Goal: Task Accomplishment & Management: Use online tool/utility

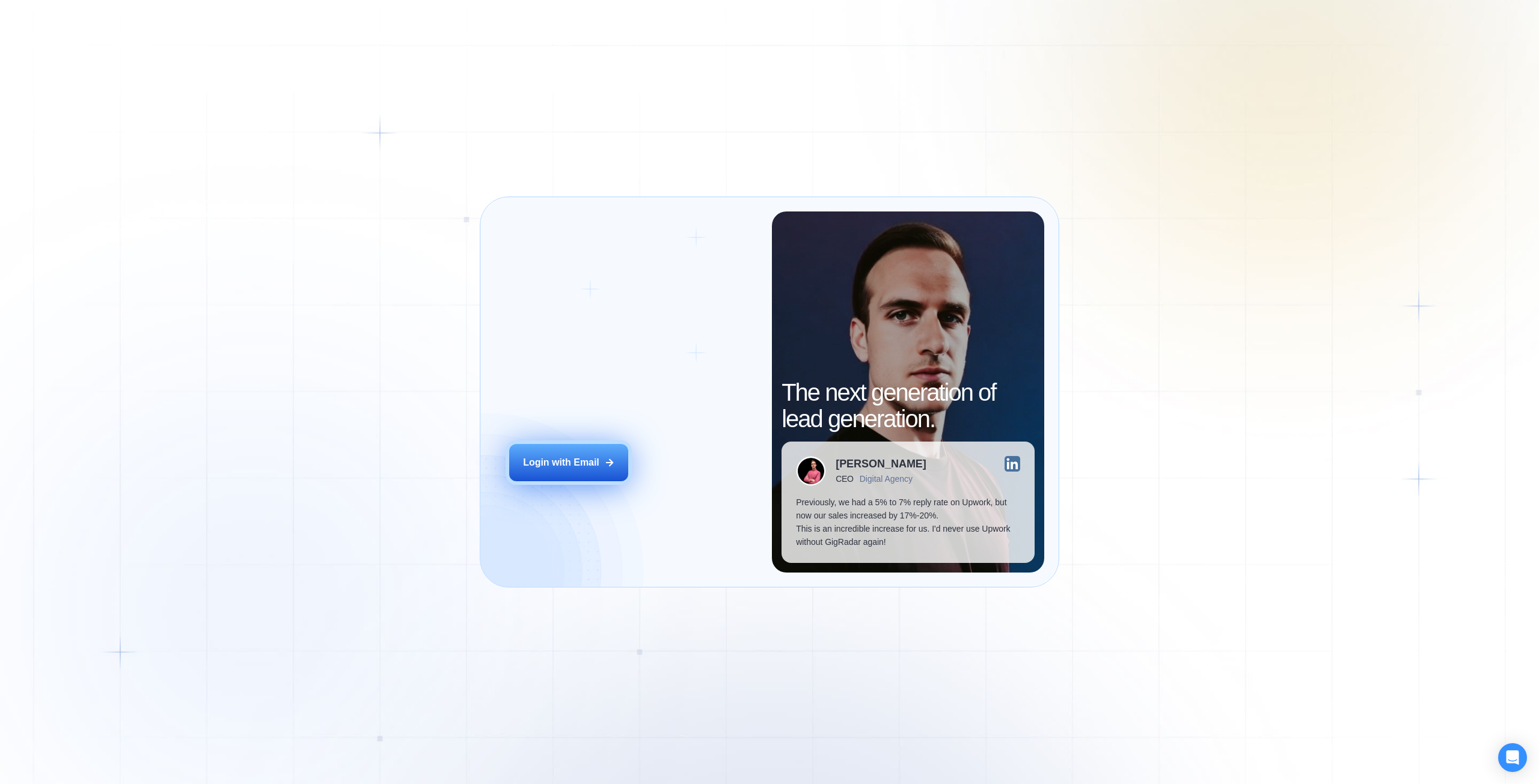
click at [579, 467] on div "Login with Email" at bounding box center [561, 462] width 77 height 13
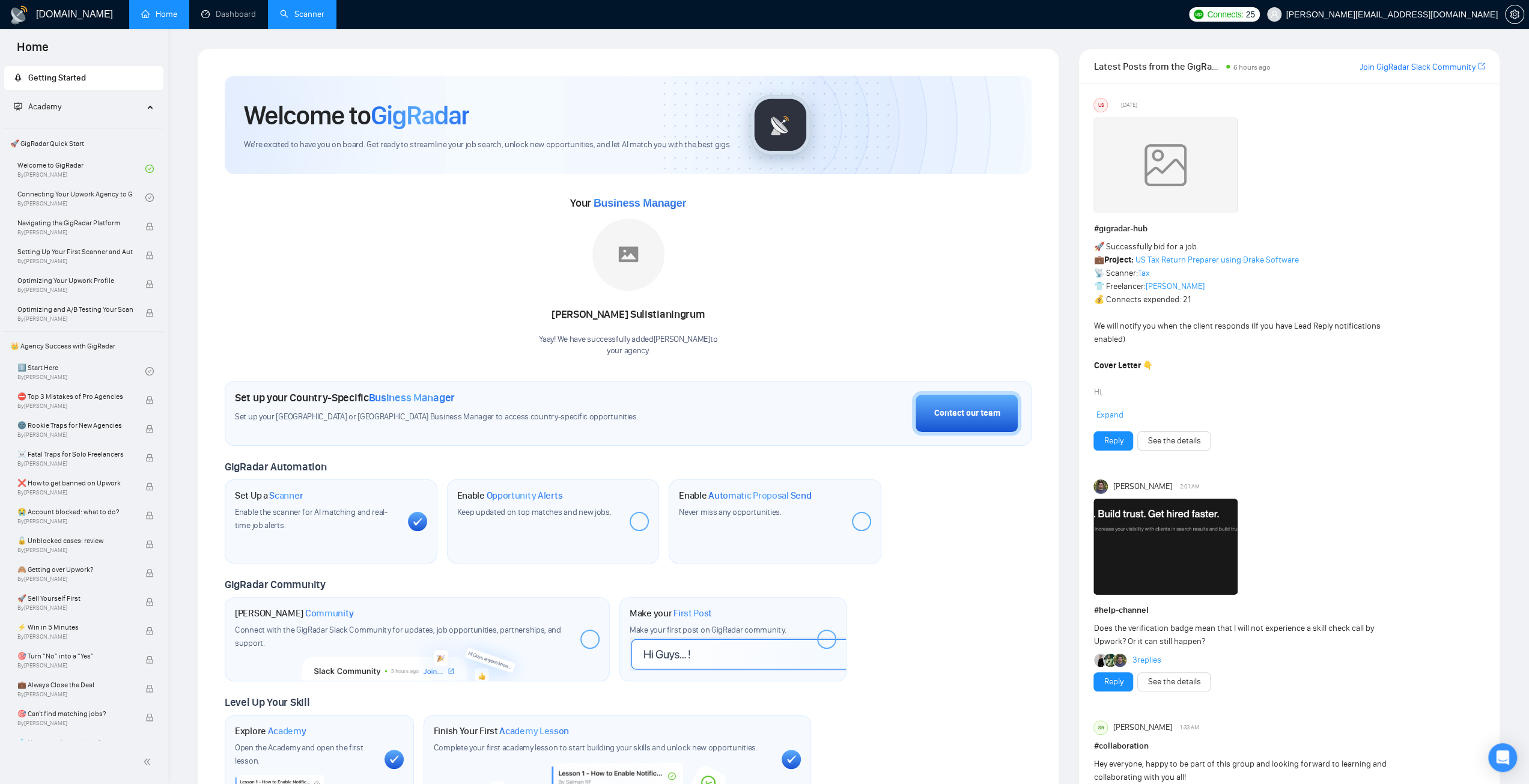
click at [297, 15] on link "Scanner" at bounding box center [302, 14] width 45 height 10
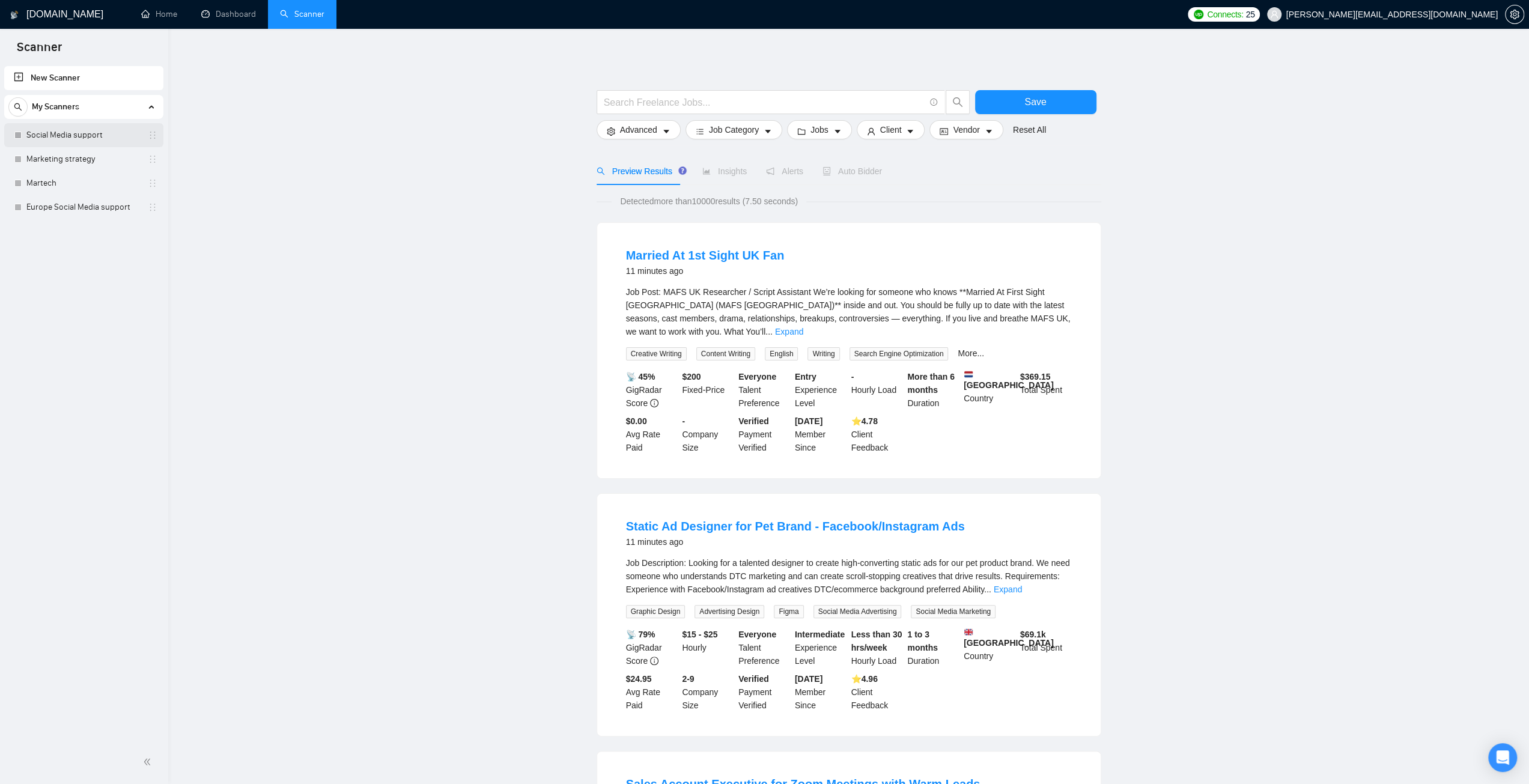
click at [71, 134] on link "Social Media support" at bounding box center [84, 135] width 114 height 24
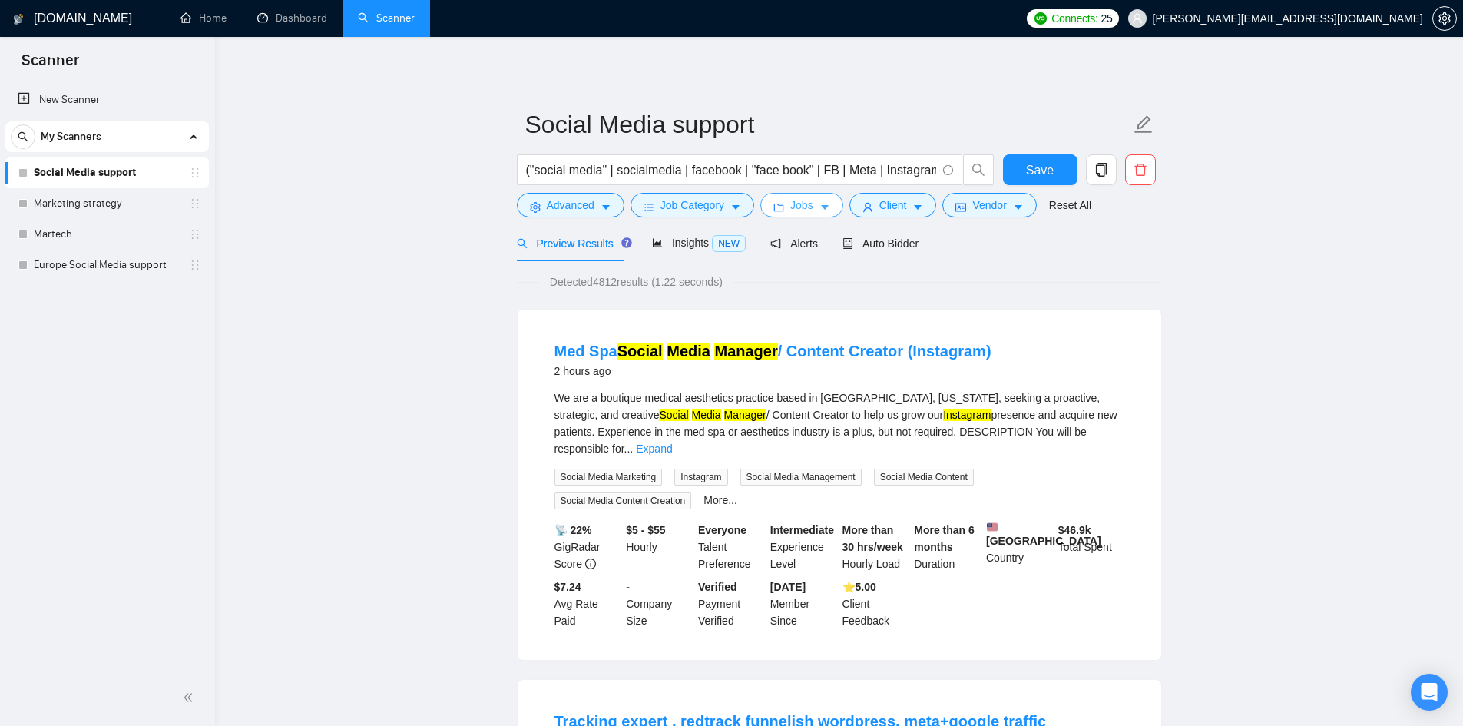
click at [825, 199] on button "Jobs" at bounding box center [801, 205] width 83 height 25
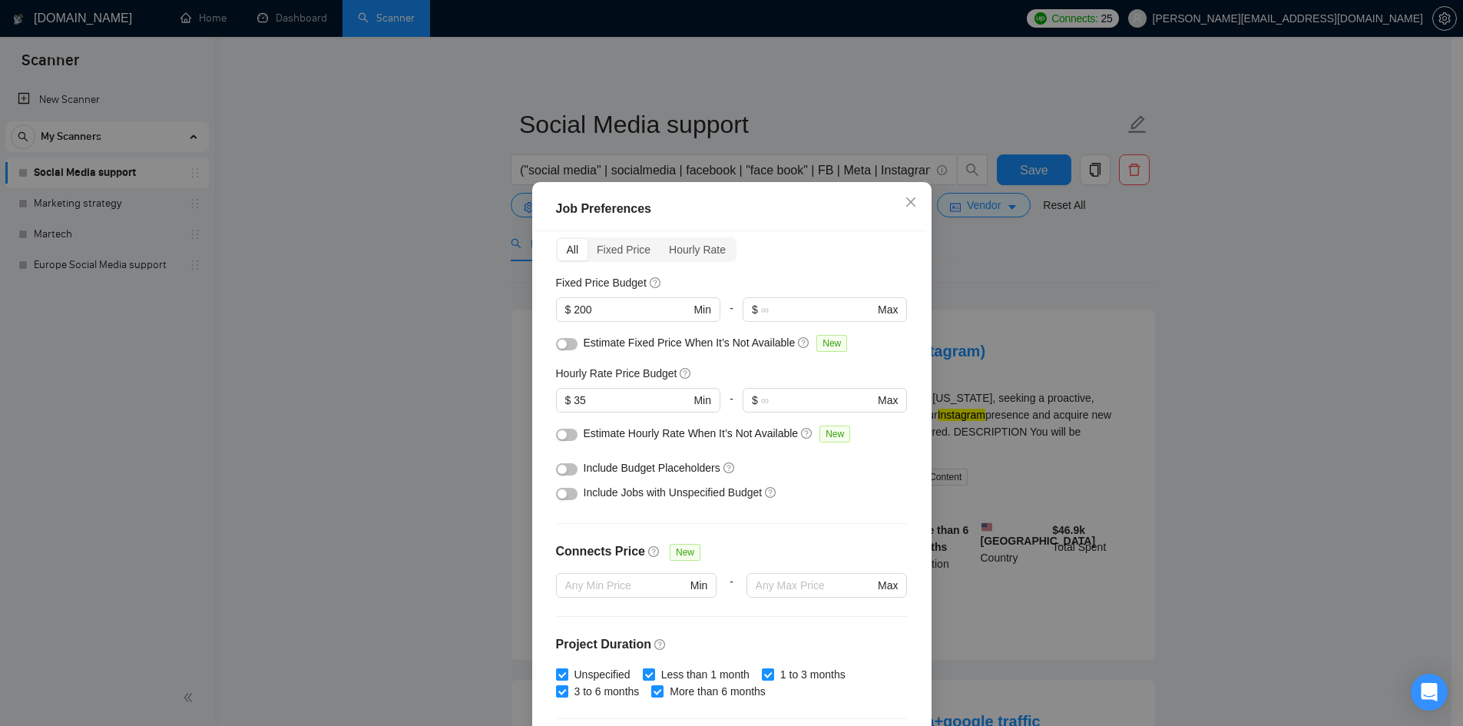
scroll to position [154, 0]
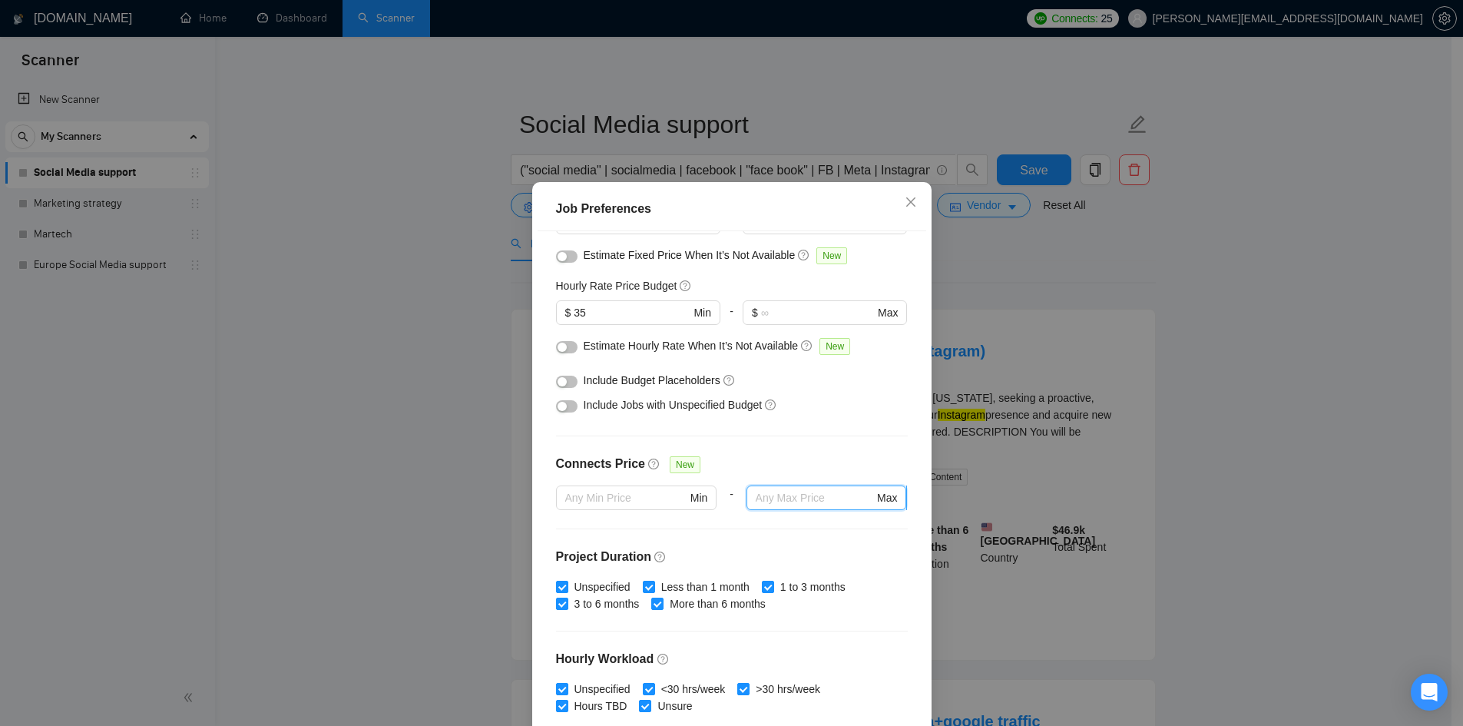
click at [768, 498] on input "text" at bounding box center [815, 497] width 118 height 17
click at [761, 498] on input "text" at bounding box center [815, 497] width 118 height 17
click at [763, 491] on input "text" at bounding box center [815, 497] width 118 height 17
drag, startPoint x: 364, startPoint y: 352, endPoint x: 336, endPoint y: 339, distance: 31.6
click at [362, 352] on div "Job Preferences Budget Project Type All Fixed Price Hourly Rate Fixed Price Bud…" at bounding box center [731, 363] width 1463 height 726
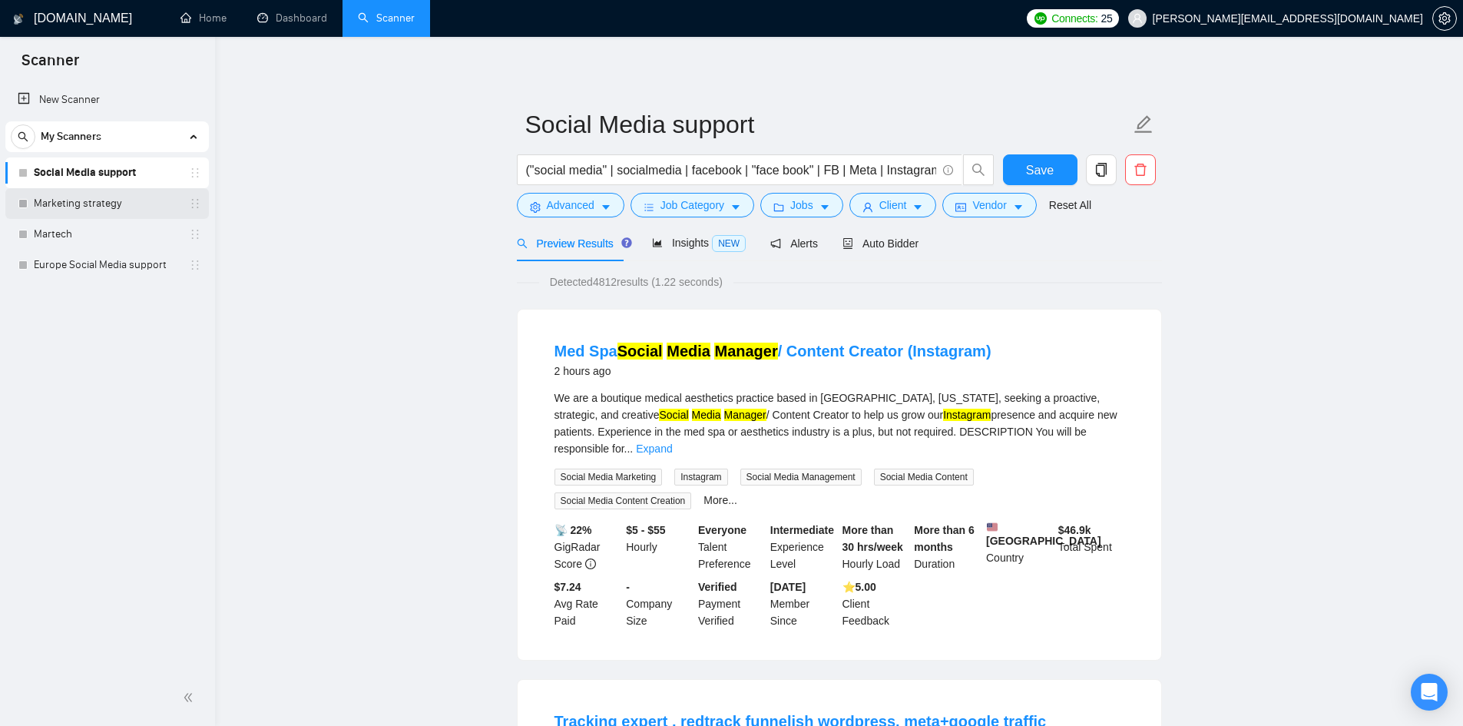
click at [135, 196] on link "Marketing strategy" at bounding box center [107, 203] width 146 height 31
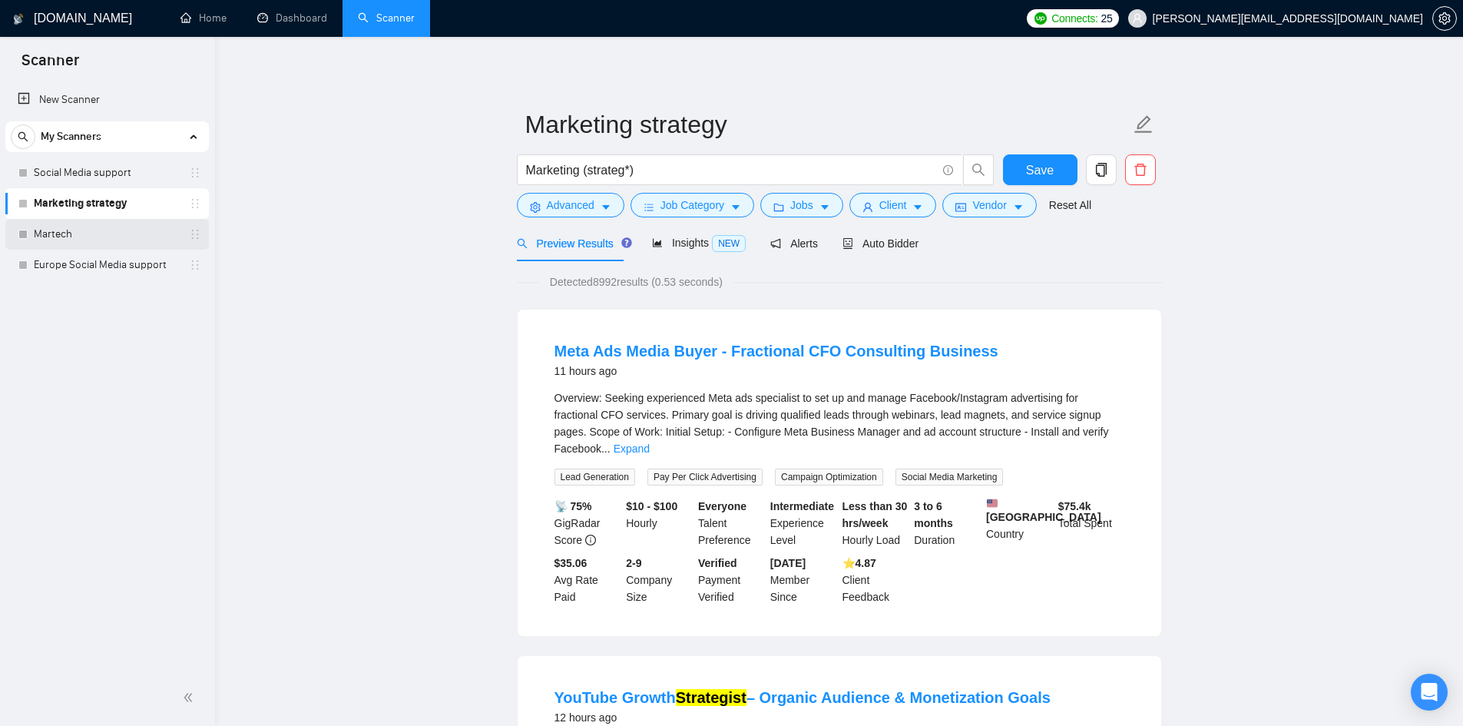
click at [137, 232] on link "Martech" at bounding box center [107, 234] width 146 height 31
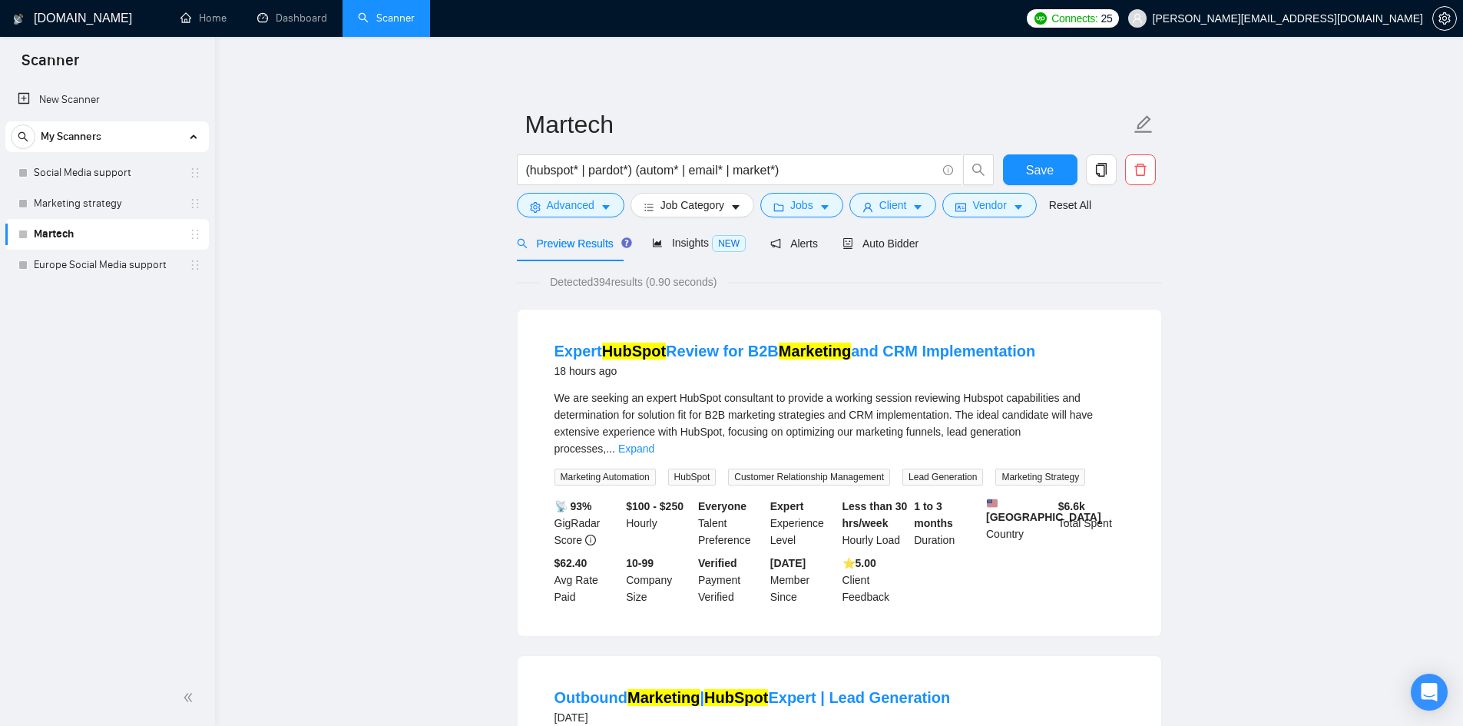
click at [924, 191] on div "(hubspot* | pardot*) (autom* | email* | market*)" at bounding box center [756, 173] width 484 height 38
click at [916, 204] on icon "caret-down" at bounding box center [917, 207] width 11 height 11
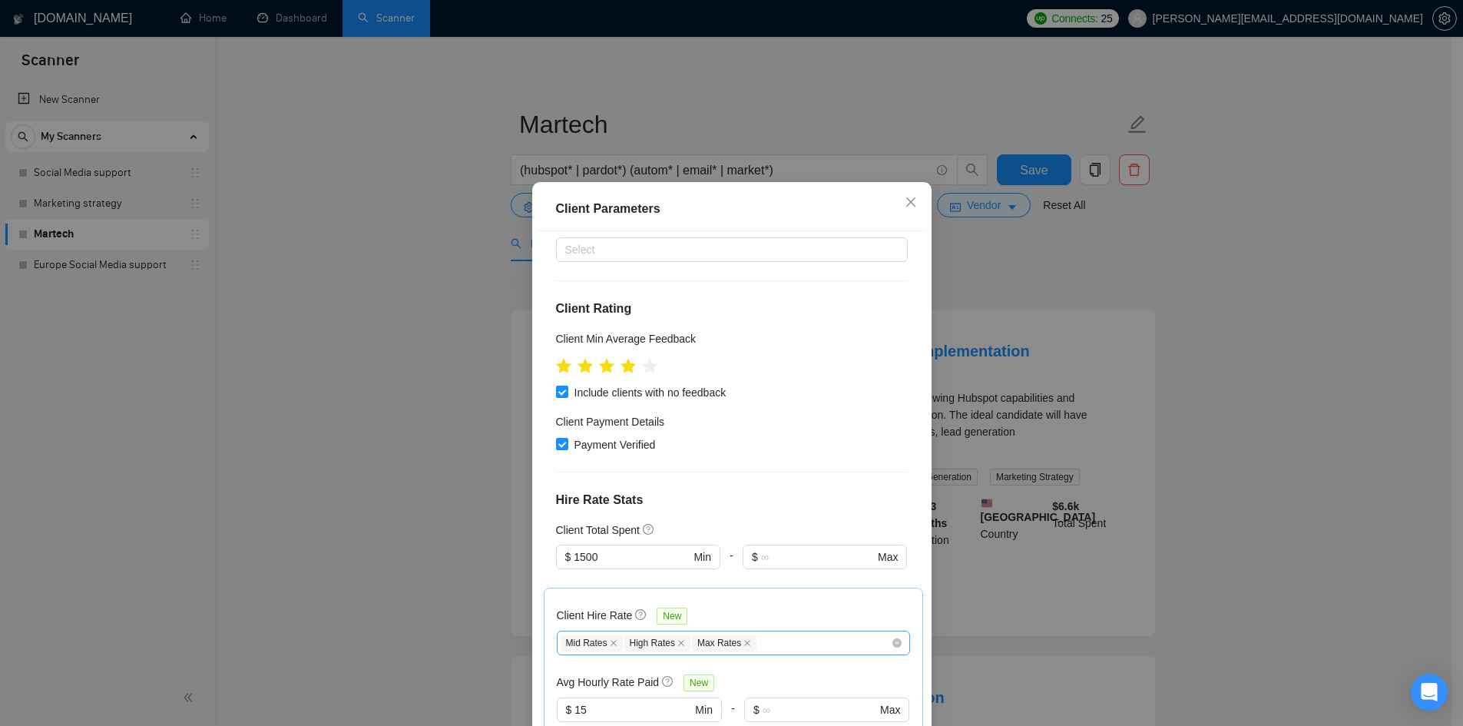
scroll to position [154, 0]
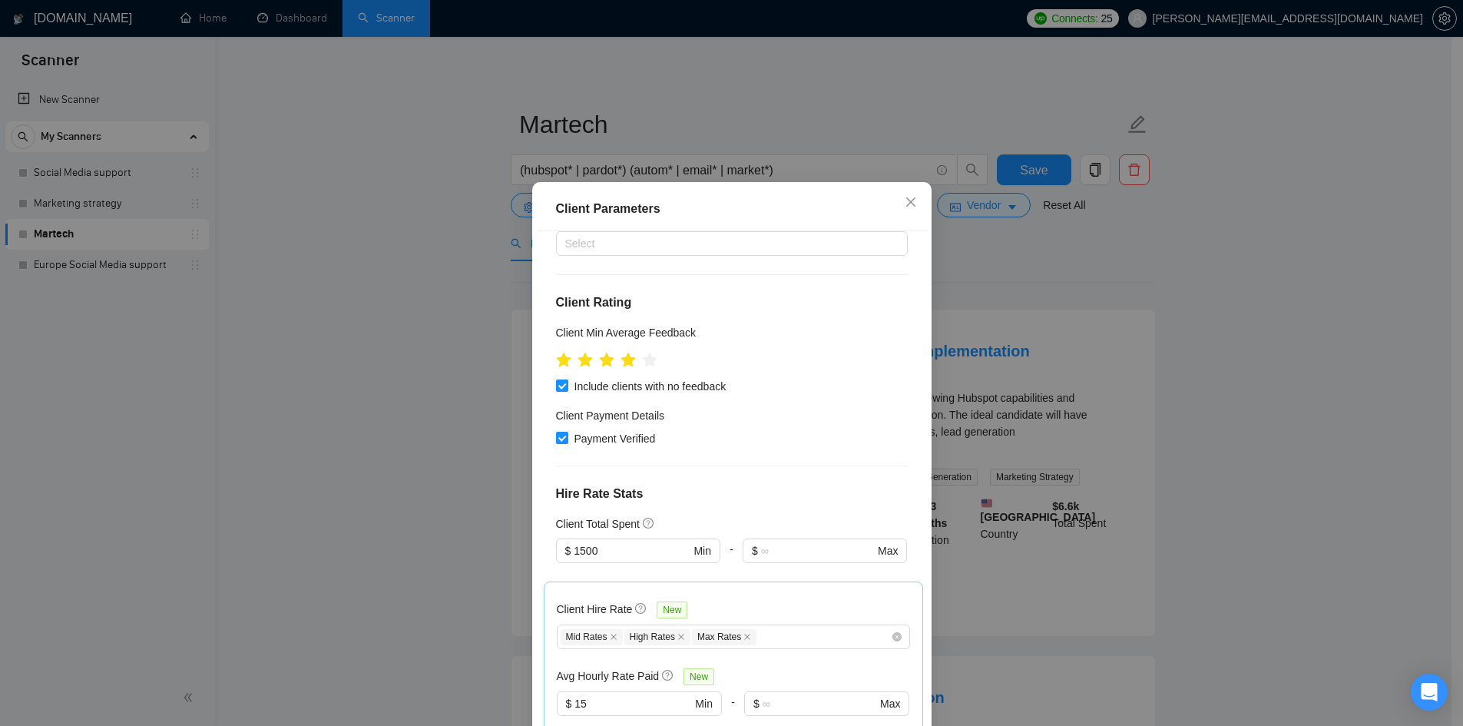
drag, startPoint x: 998, startPoint y: 299, endPoint x: 982, endPoint y: 300, distance: 16.1
click at [998, 299] on div "Client Parameters Client Location Include Client Countries Americas Australia U…" at bounding box center [731, 363] width 1463 height 726
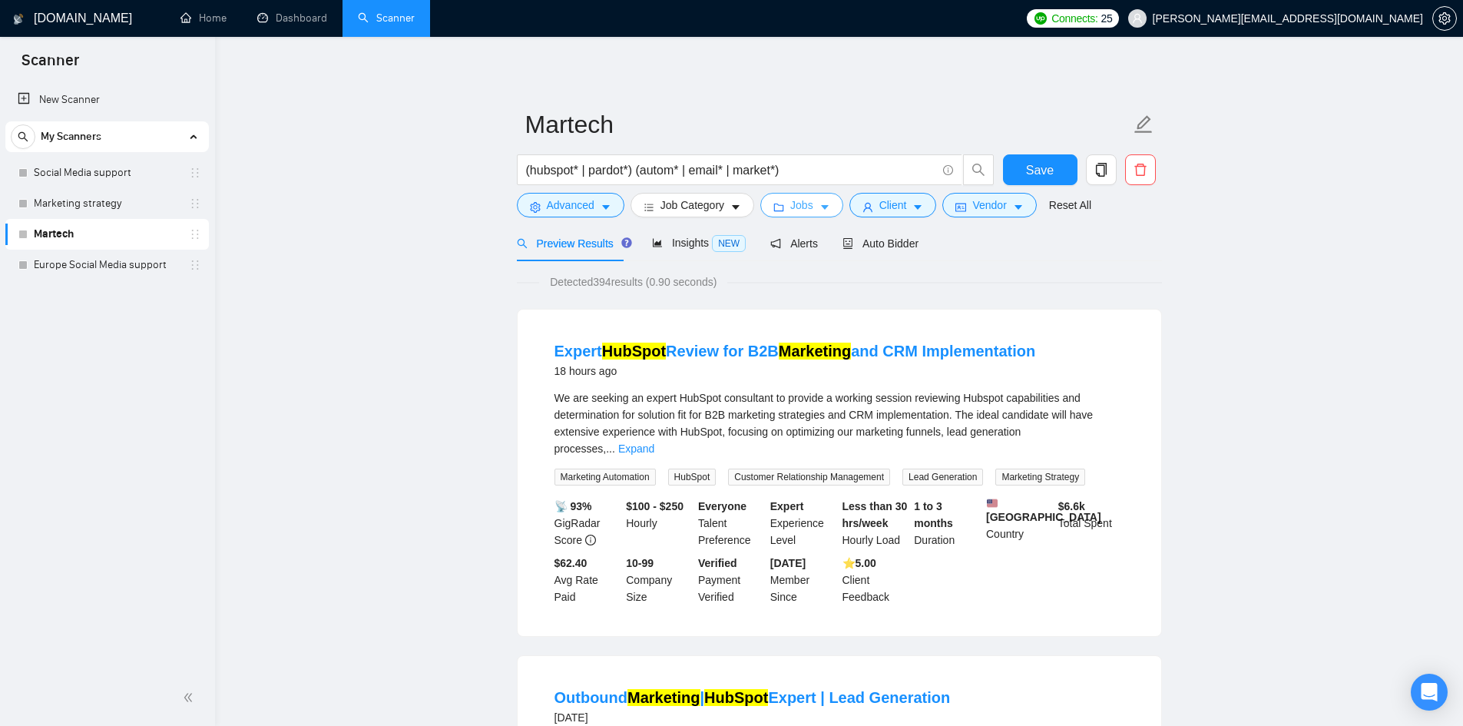
click at [826, 204] on icon "caret-down" at bounding box center [824, 207] width 11 height 11
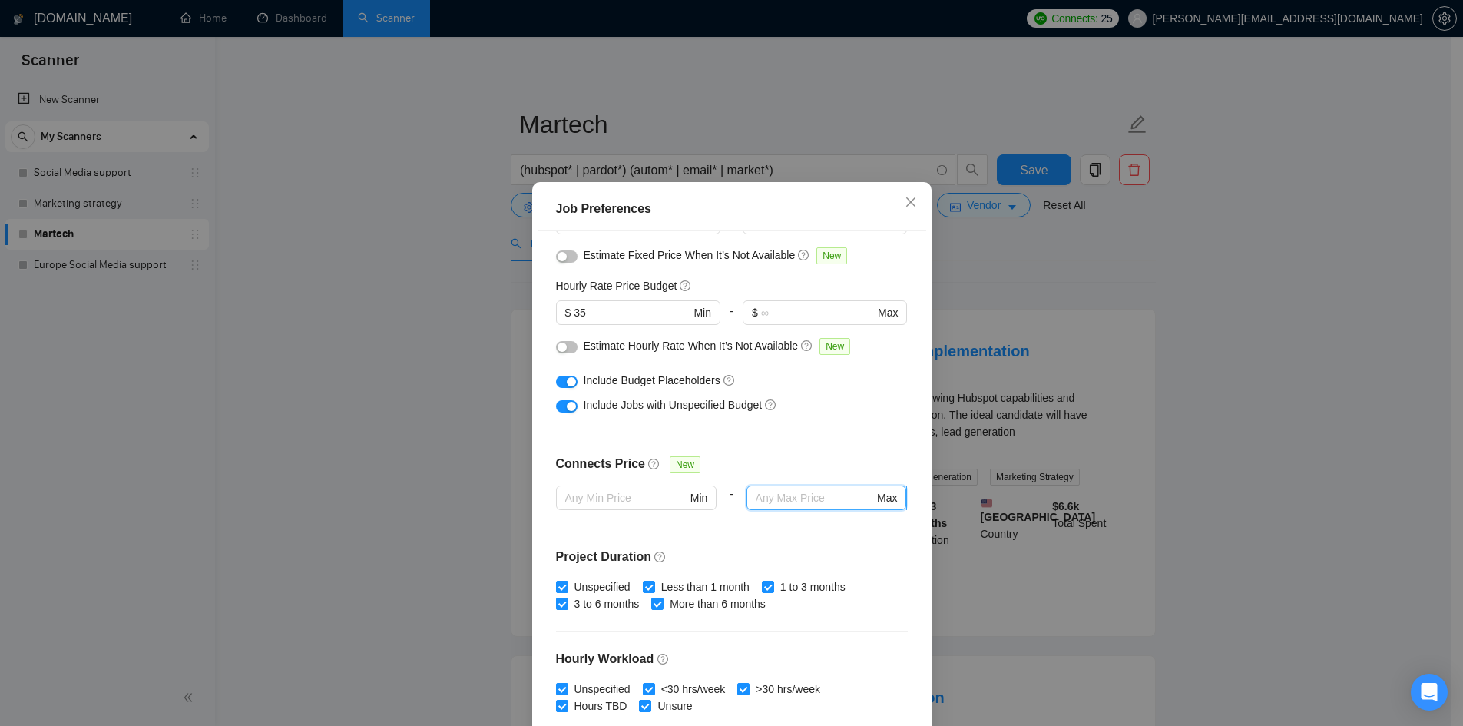
click at [782, 502] on input "text" at bounding box center [815, 497] width 118 height 17
type input "25"
click at [970, 309] on div "Job Preferences Budget Project Type All Fixed Price Hourly Rate Fixed Price Bud…" at bounding box center [731, 363] width 1463 height 726
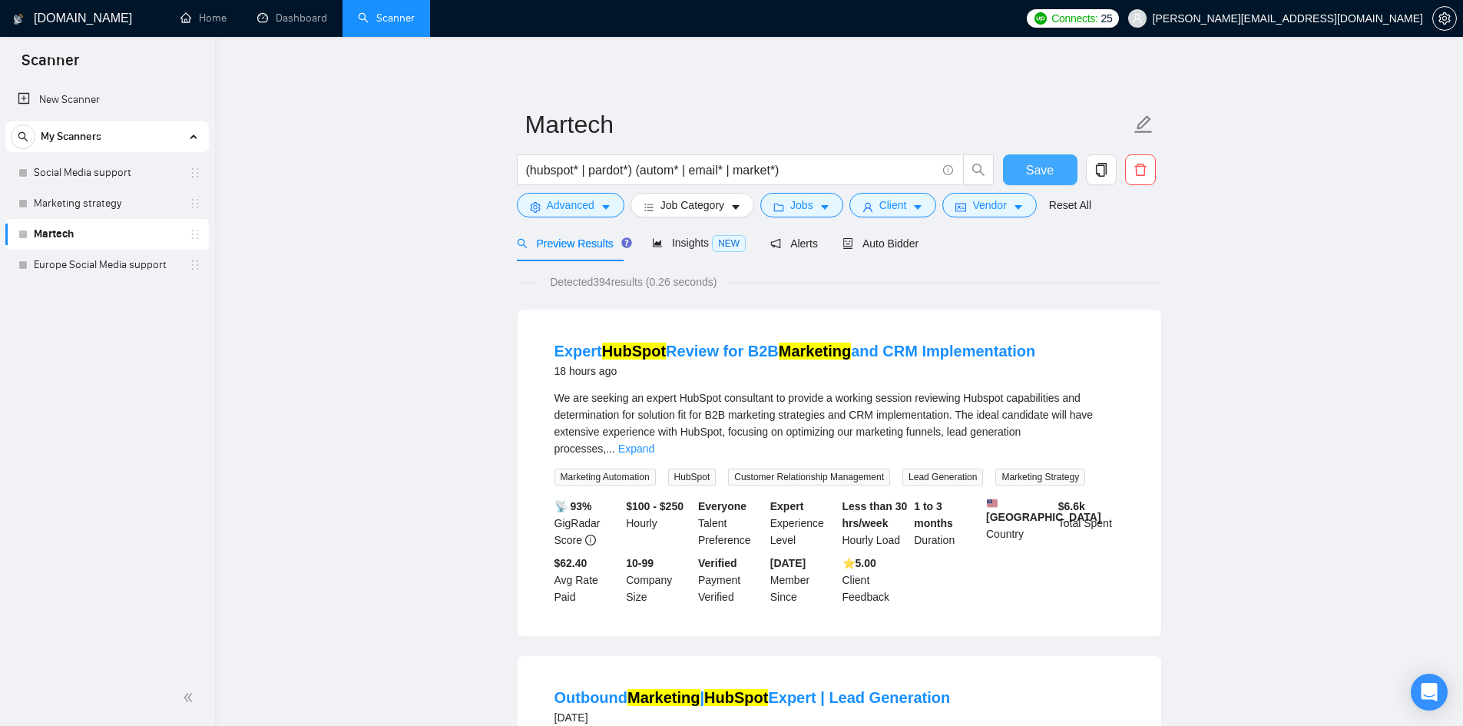
click at [1037, 160] on span "Save" at bounding box center [1040, 169] width 28 height 19
click at [99, 178] on link "Social Media support" at bounding box center [107, 172] width 146 height 31
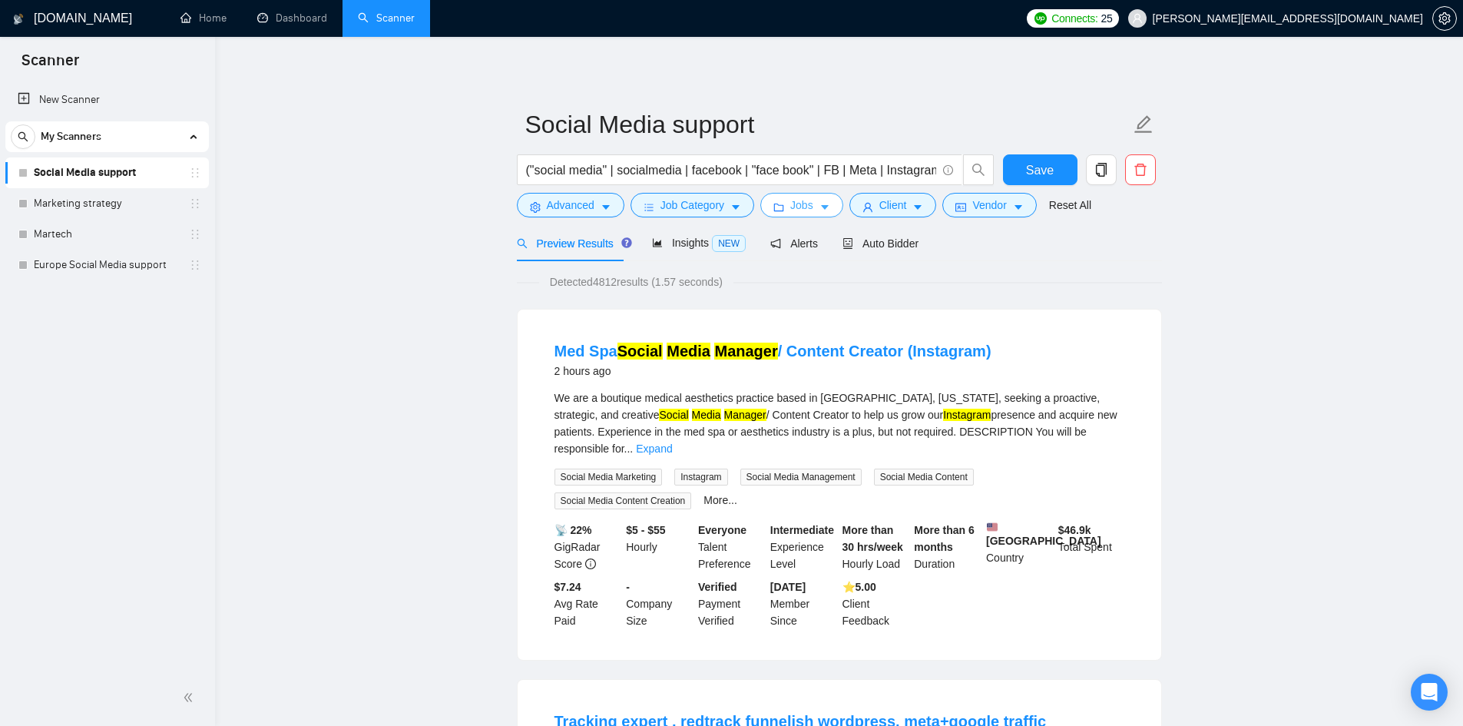
click at [794, 205] on span "Jobs" at bounding box center [801, 205] width 23 height 17
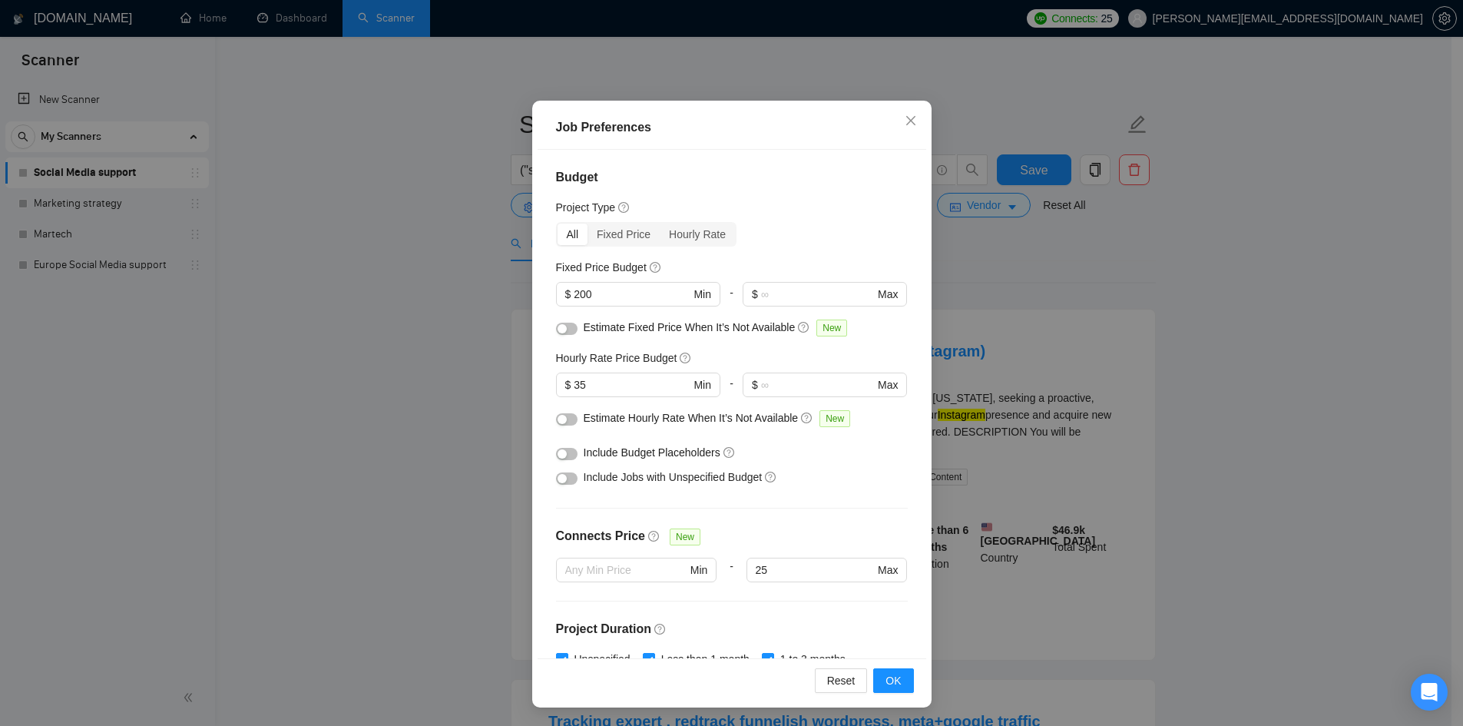
click at [435, 389] on div "Job Preferences Budget Project Type All Fixed Price Hourly Rate Fixed Price Bud…" at bounding box center [731, 363] width 1463 height 726
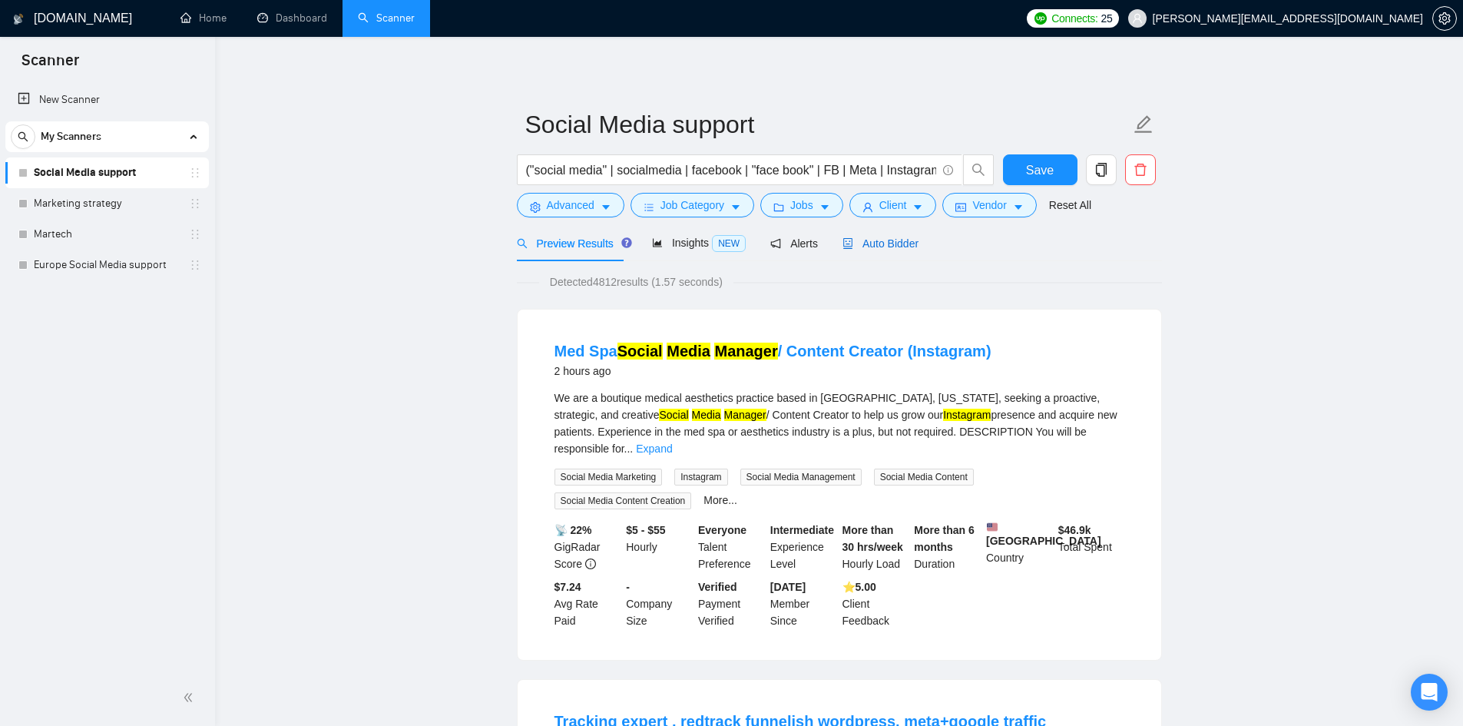
click at [881, 247] on span "Auto Bidder" at bounding box center [880, 243] width 76 height 12
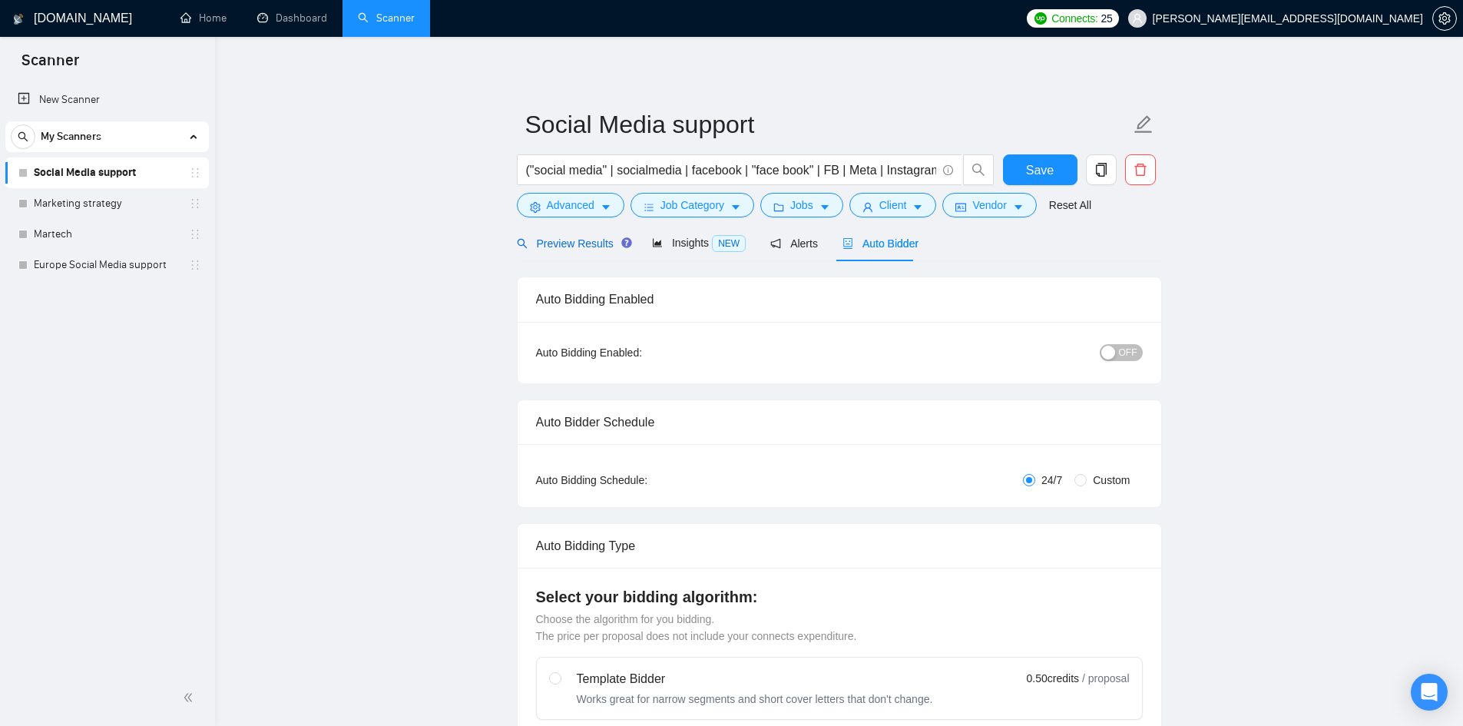
click at [563, 240] on span "Preview Results" at bounding box center [572, 243] width 111 height 12
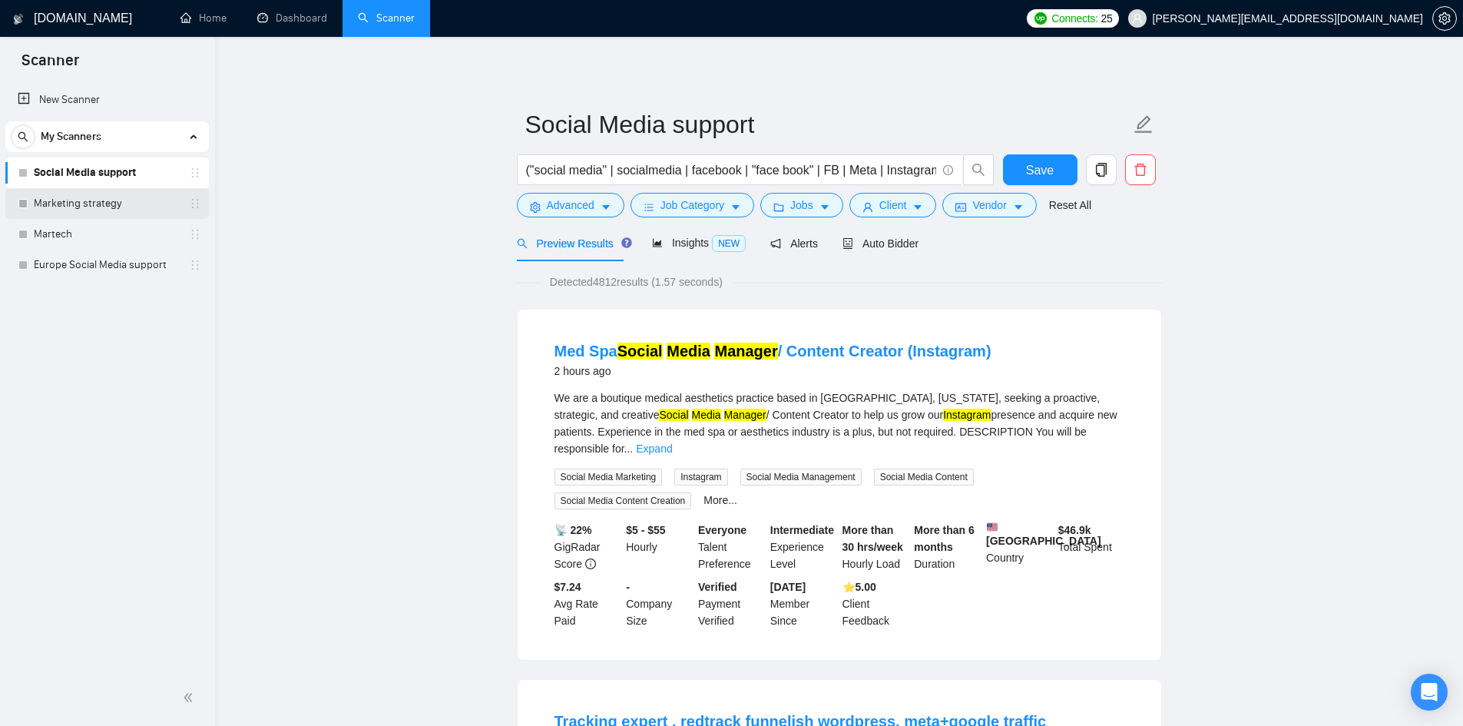
click at [45, 204] on link "Marketing strategy" at bounding box center [107, 203] width 146 height 31
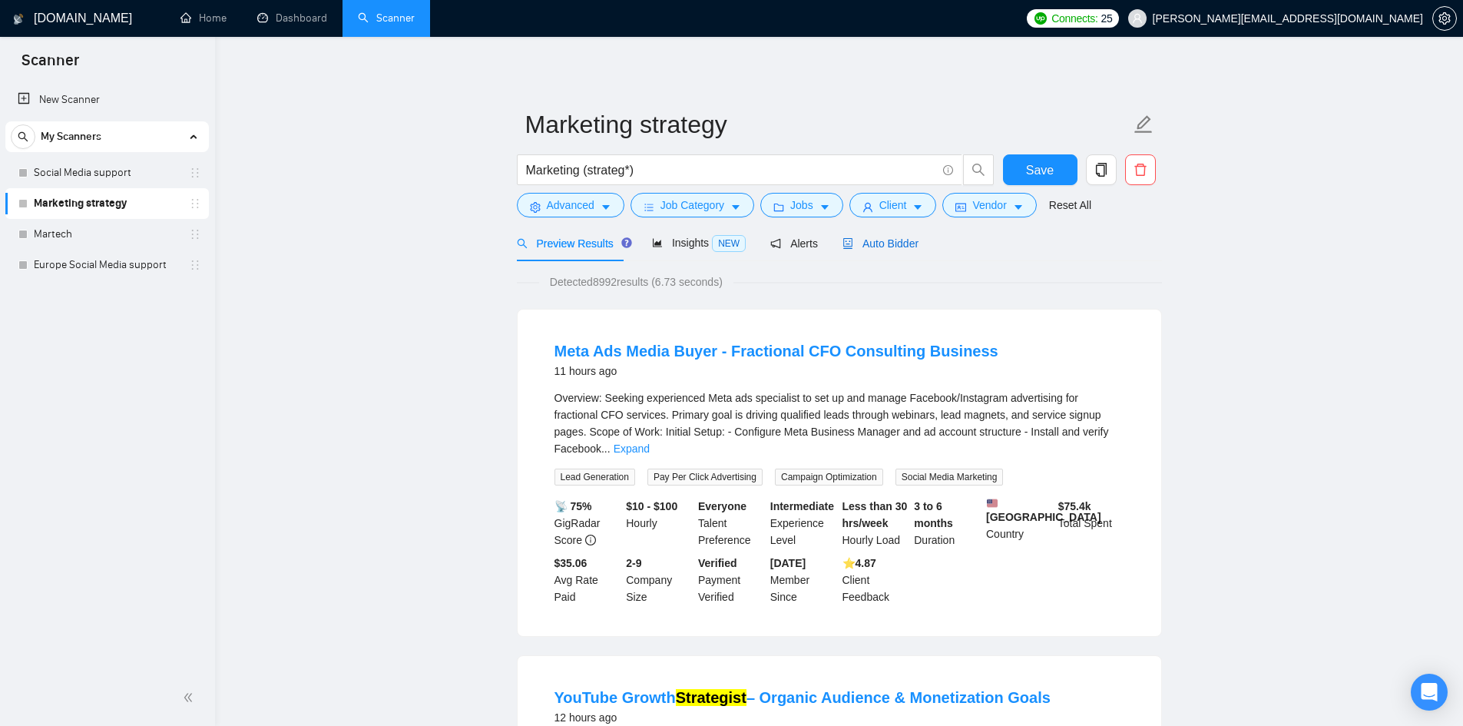
click at [906, 248] on span "Auto Bidder" at bounding box center [880, 243] width 76 height 12
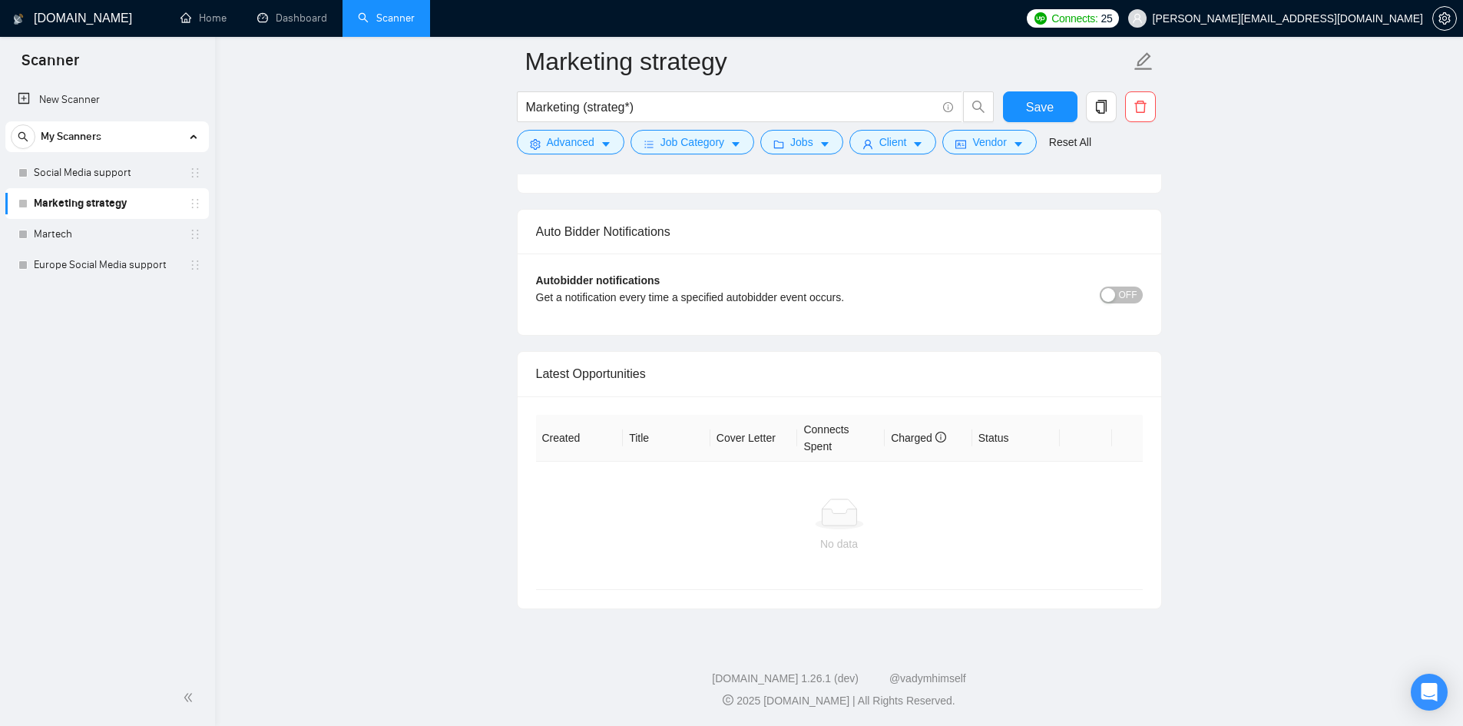
scroll to position [3539, 0]
click at [99, 243] on link "Martech" at bounding box center [107, 234] width 146 height 31
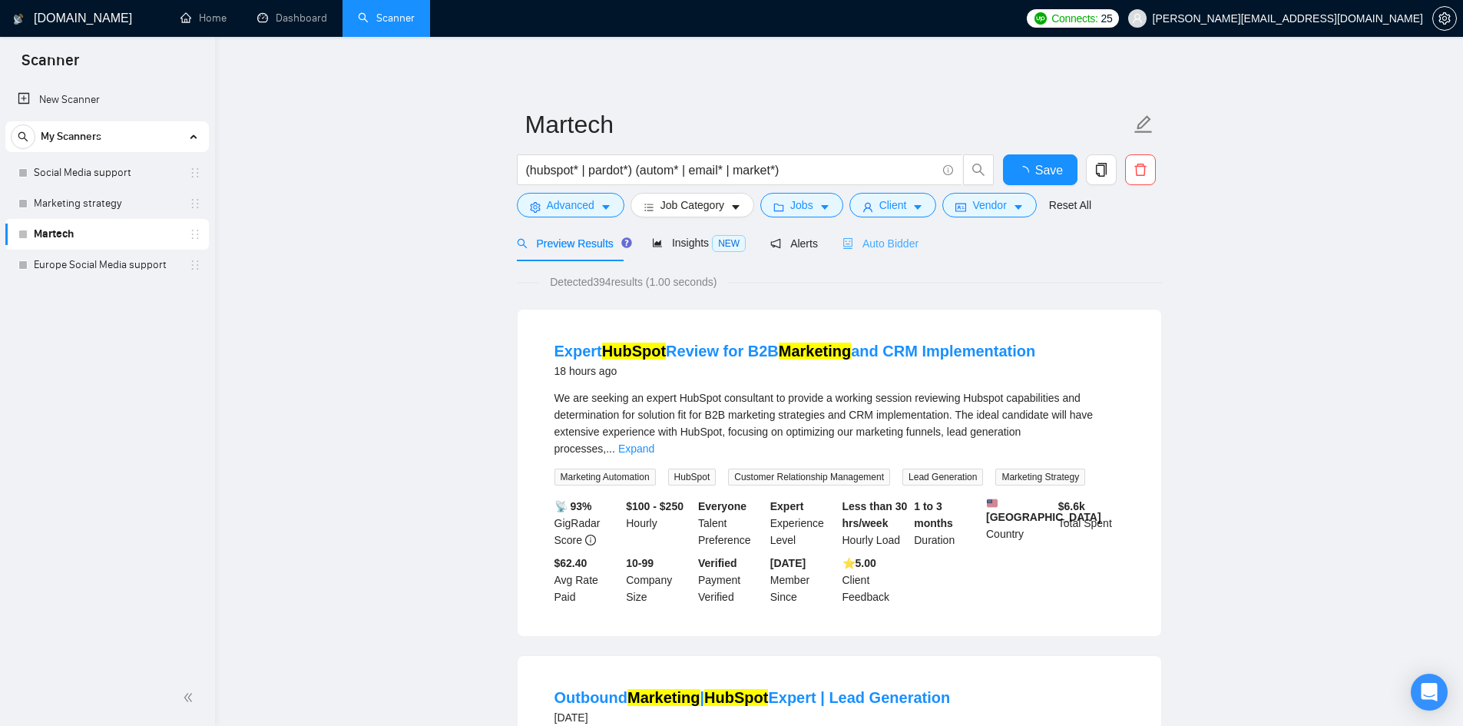
click at [883, 252] on div "Auto Bidder" at bounding box center [880, 243] width 76 height 36
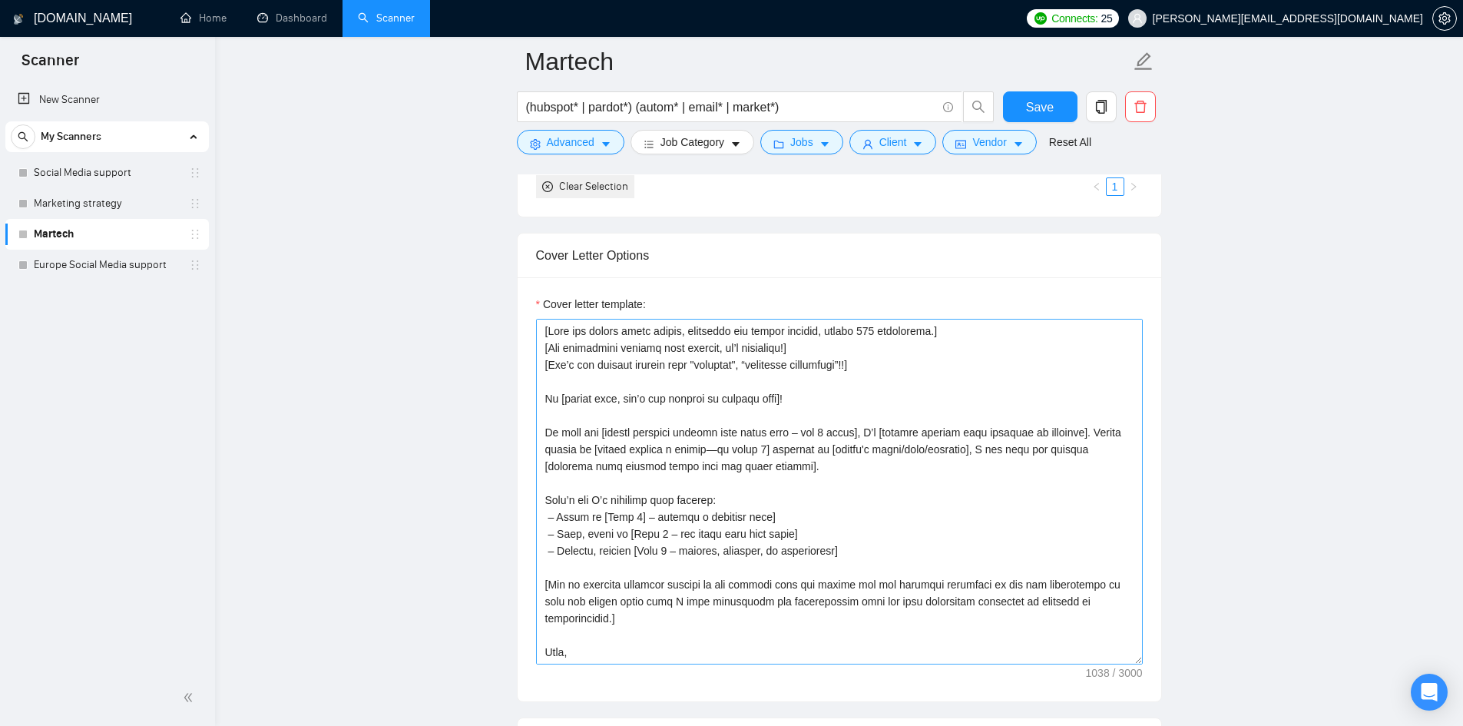
scroll to position [1613, 0]
click at [104, 168] on link "Social Media support" at bounding box center [107, 172] width 146 height 31
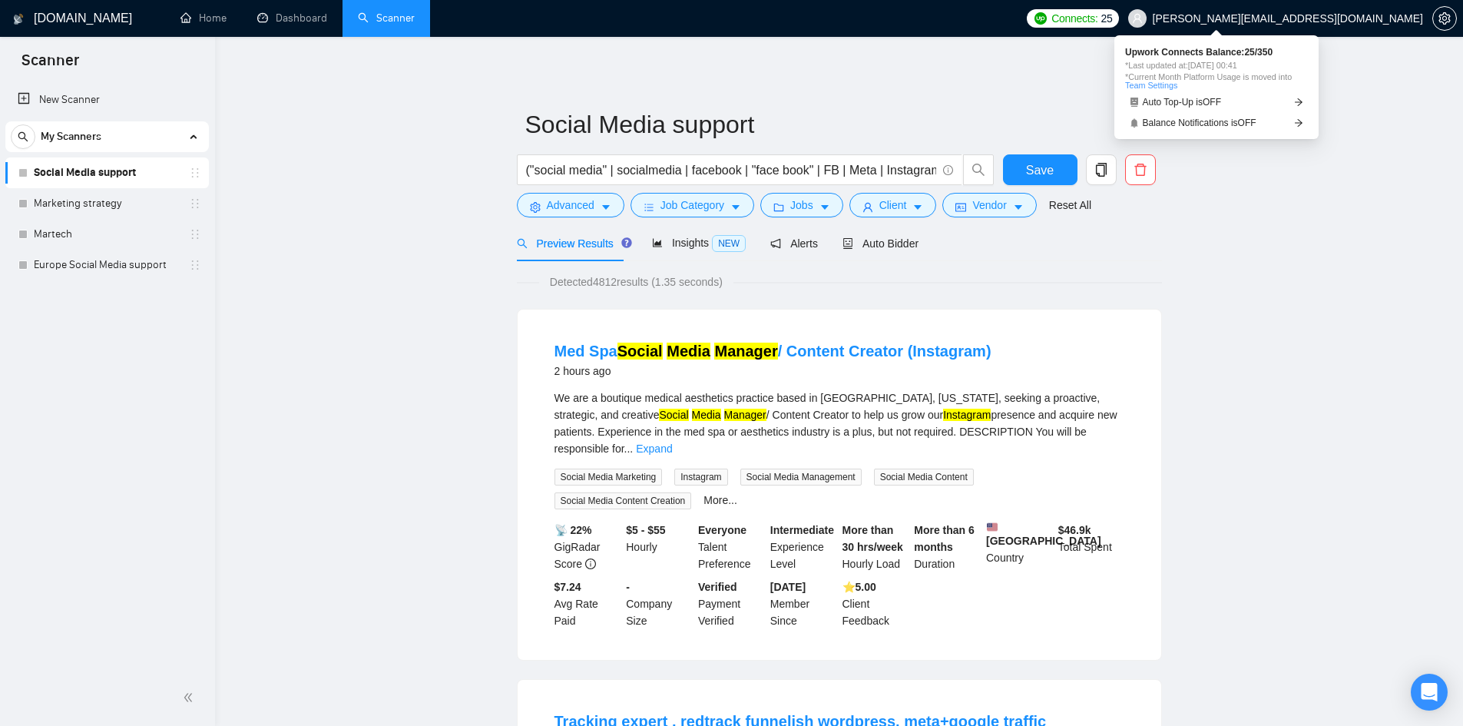
click at [1097, 24] on span "Connects:" at bounding box center [1074, 18] width 46 height 17
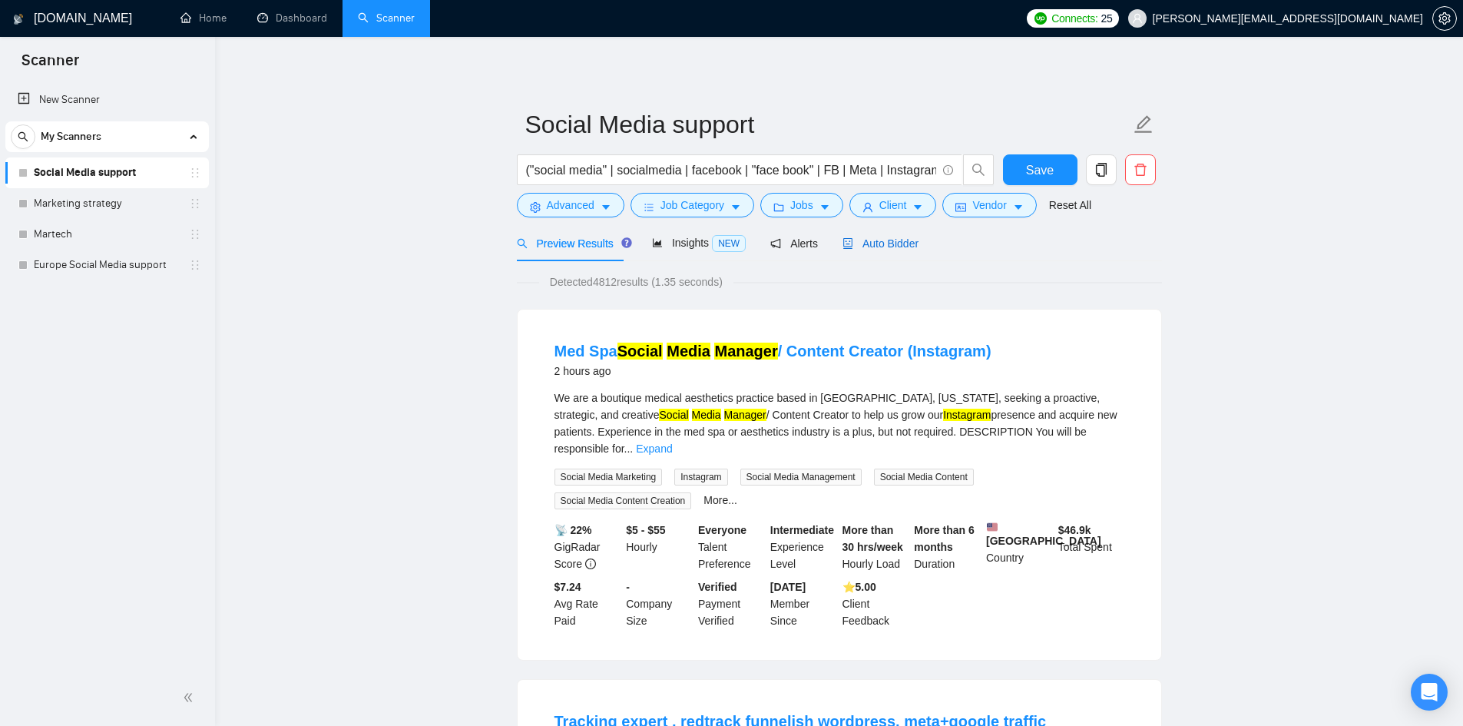
click at [881, 239] on span "Auto Bidder" at bounding box center [880, 243] width 76 height 12
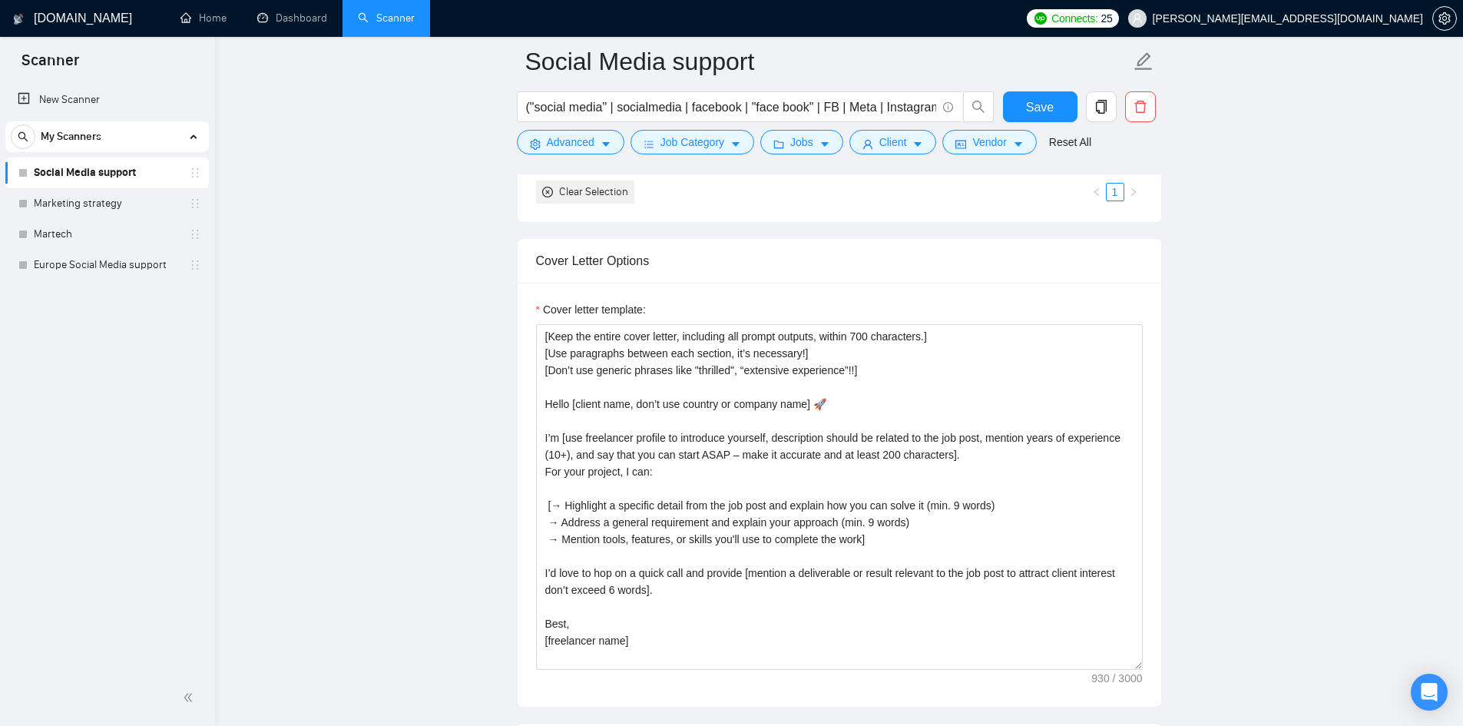
scroll to position [1613, 0]
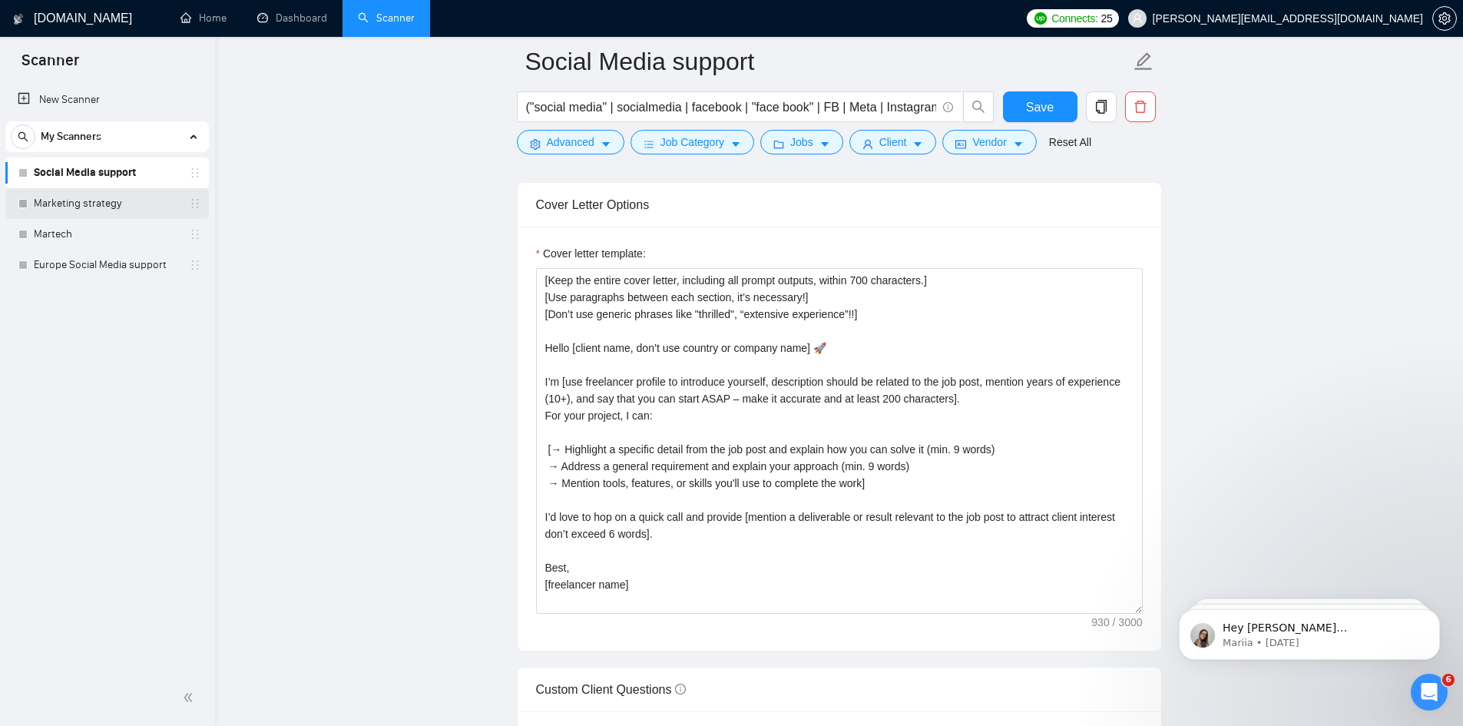
click at [95, 203] on link "Marketing strategy" at bounding box center [107, 203] width 146 height 31
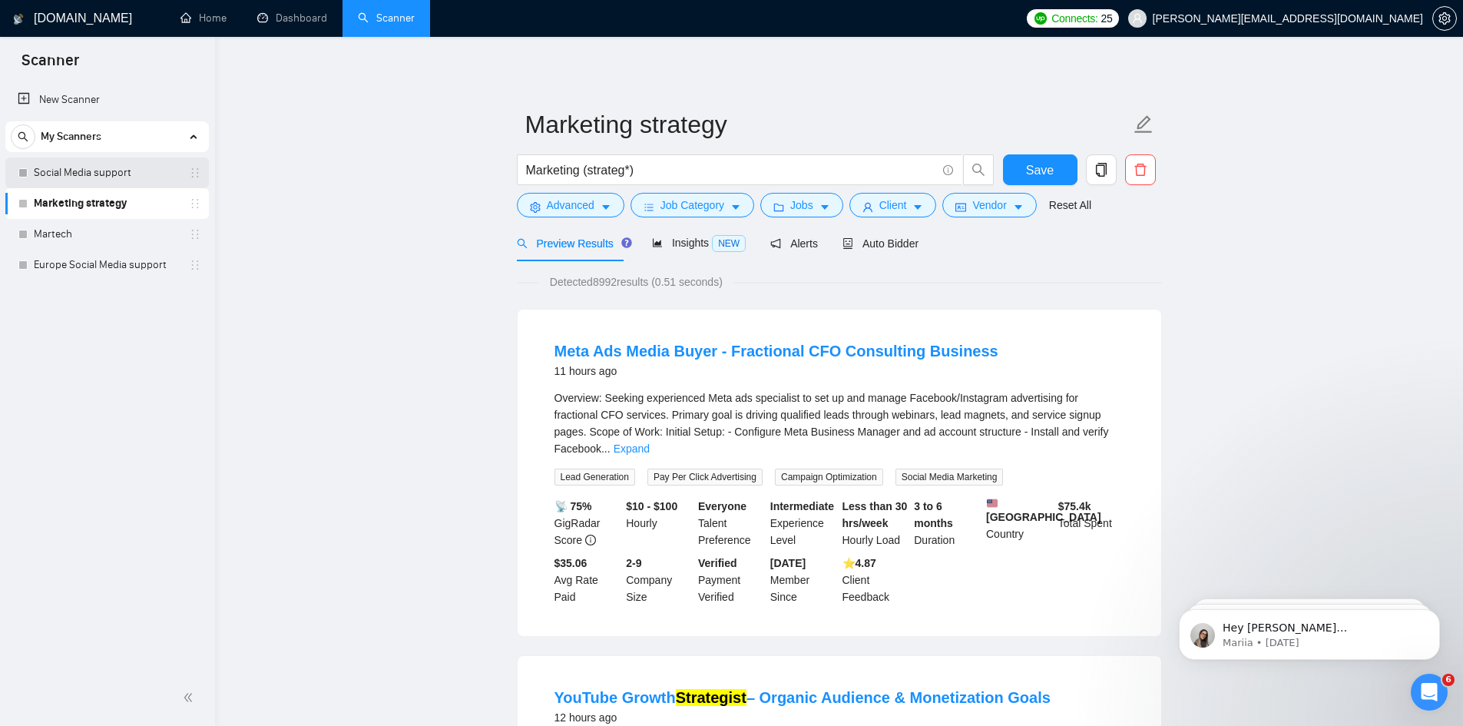
click at [113, 183] on link "Social Media support" at bounding box center [107, 172] width 146 height 31
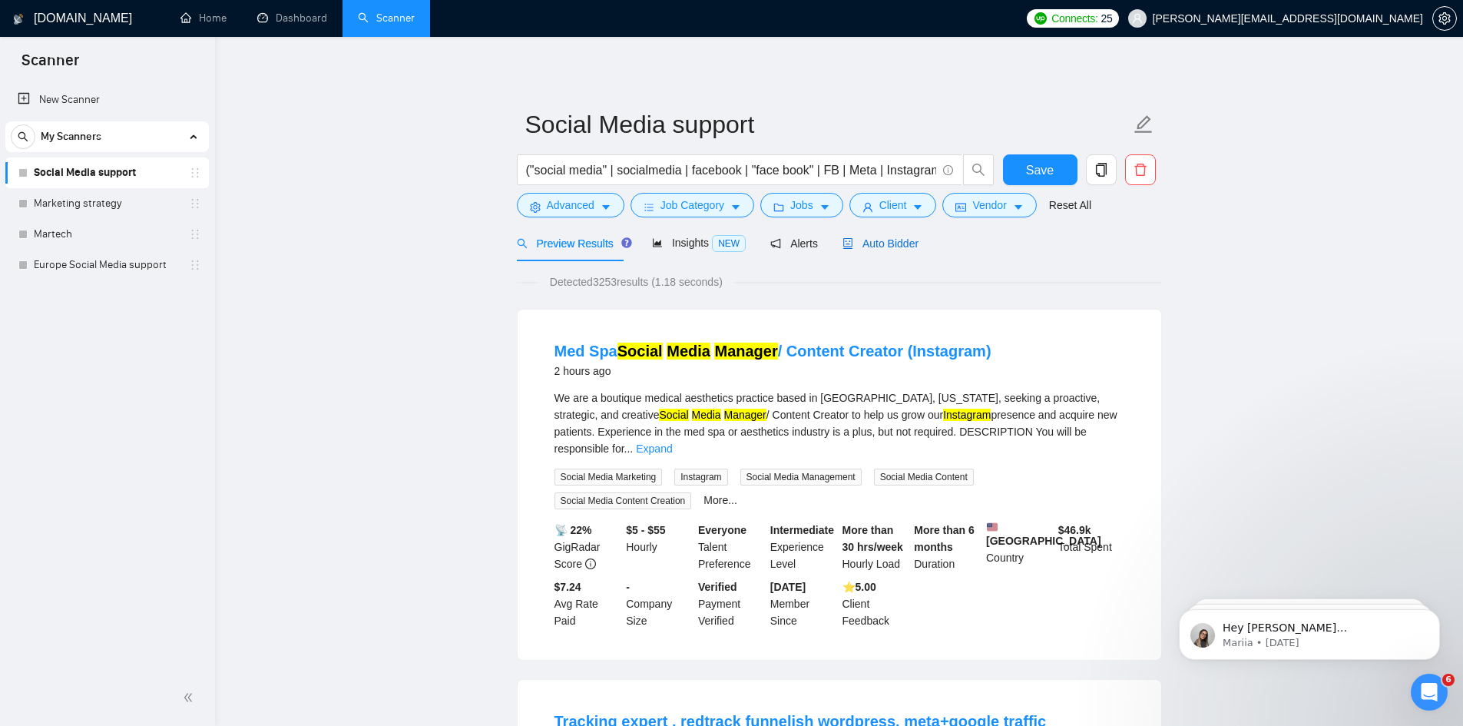
click at [894, 238] on span "Auto Bidder" at bounding box center [880, 243] width 76 height 12
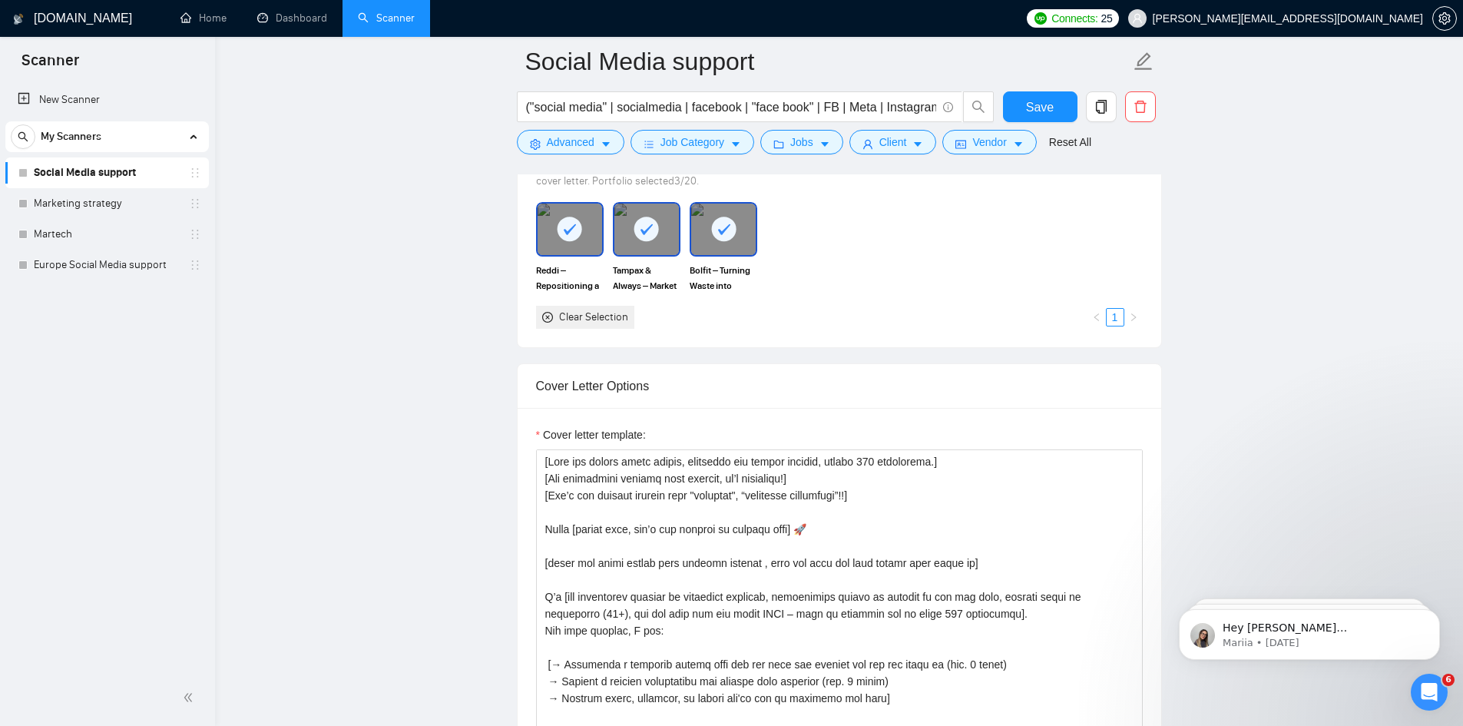
scroll to position [1459, 0]
